Goal: Task Accomplishment & Management: Complete application form

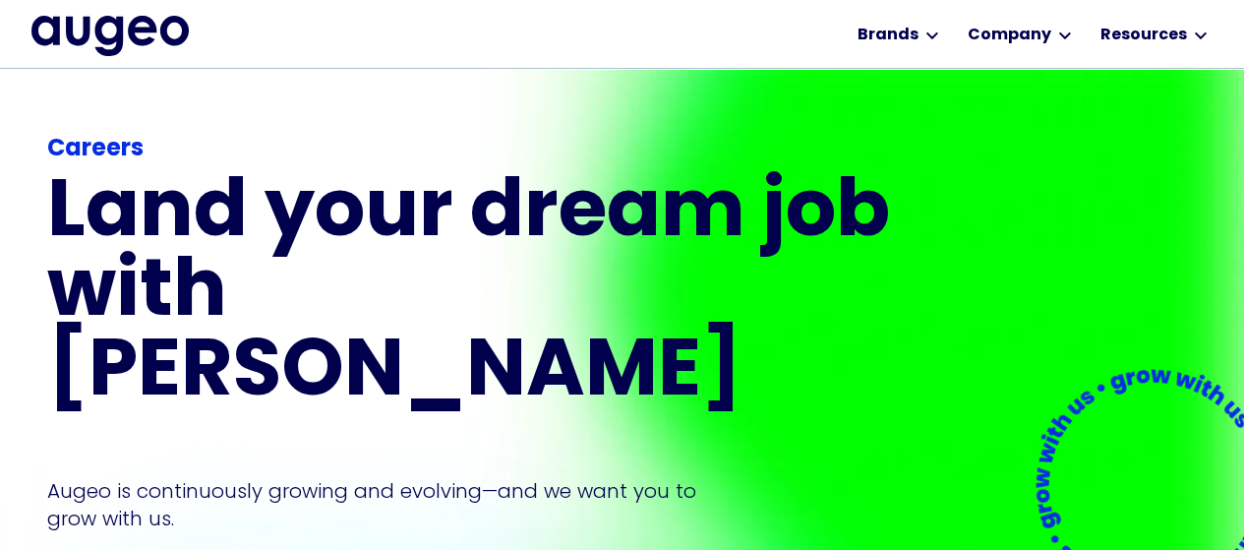
scroll to position [224, 0]
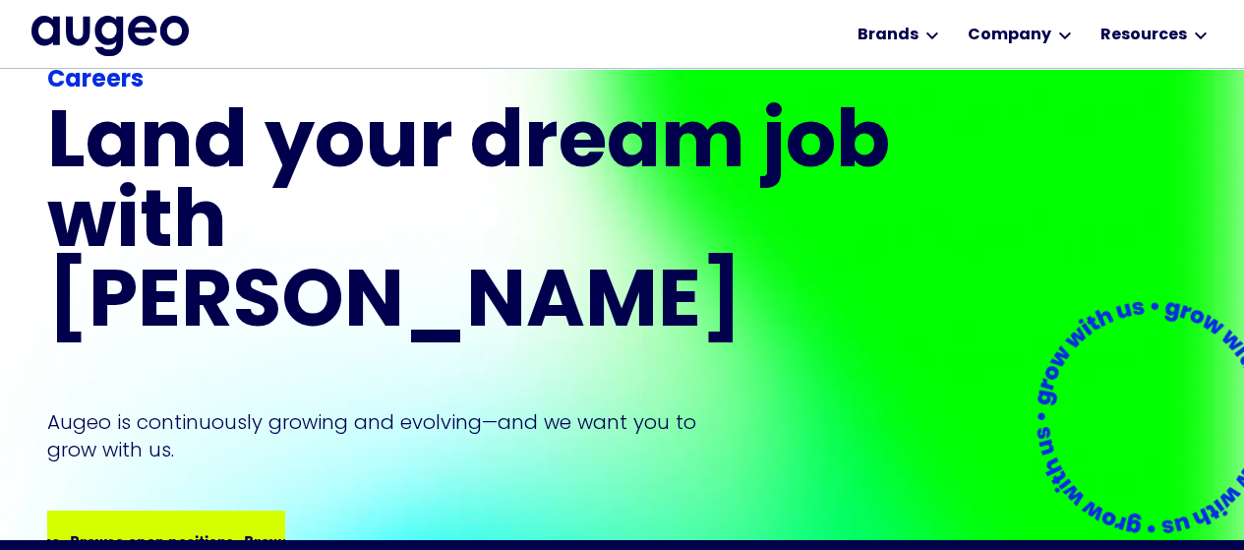
click at [193, 512] on div "Browse open positions Browse open positions Browse open positions Browse open p…" at bounding box center [165, 539] width 233 height 55
